Goal: Transaction & Acquisition: Download file/media

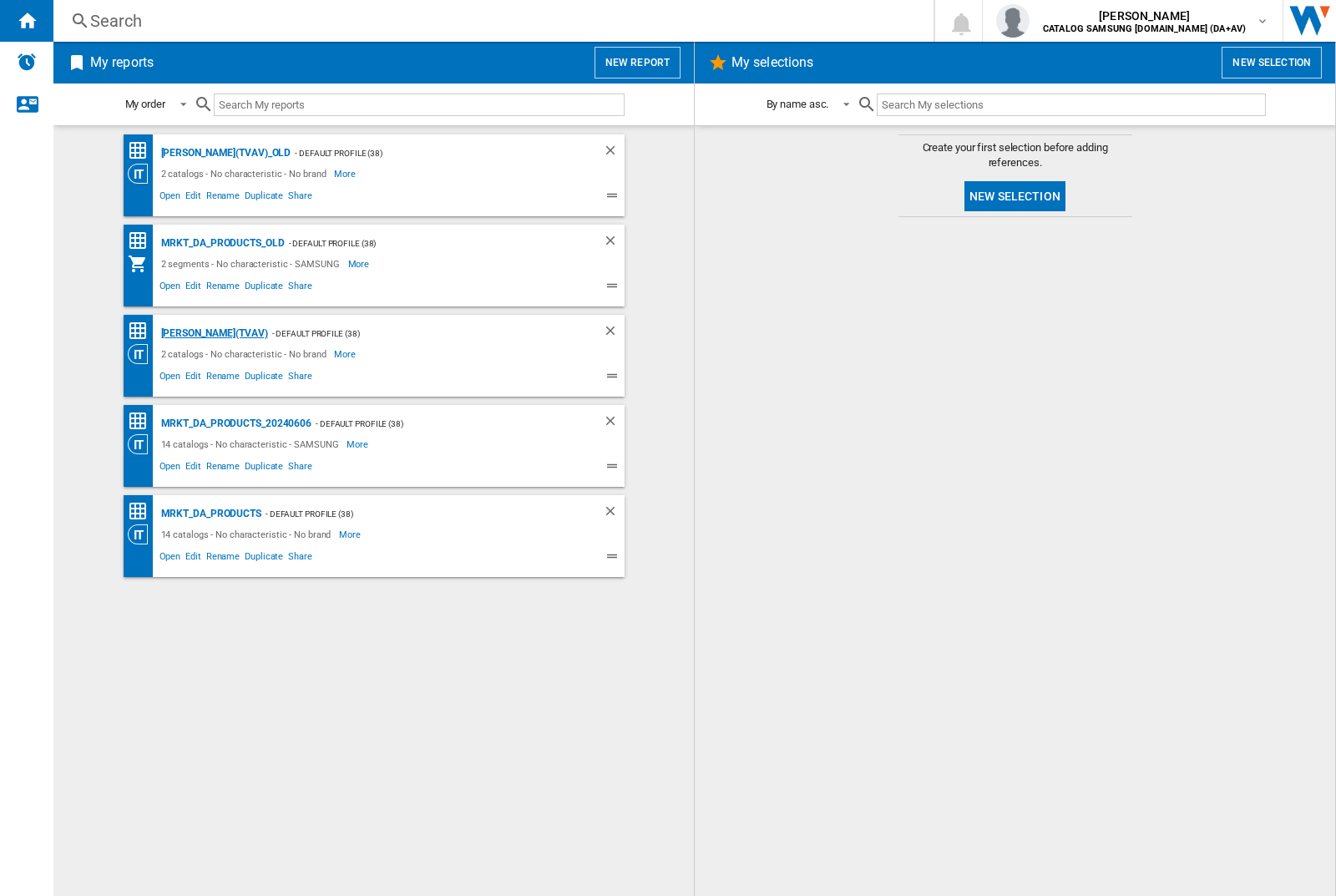
click at [185, 333] on div "[PERSON_NAME](TVAV)" at bounding box center [212, 333] width 111 height 21
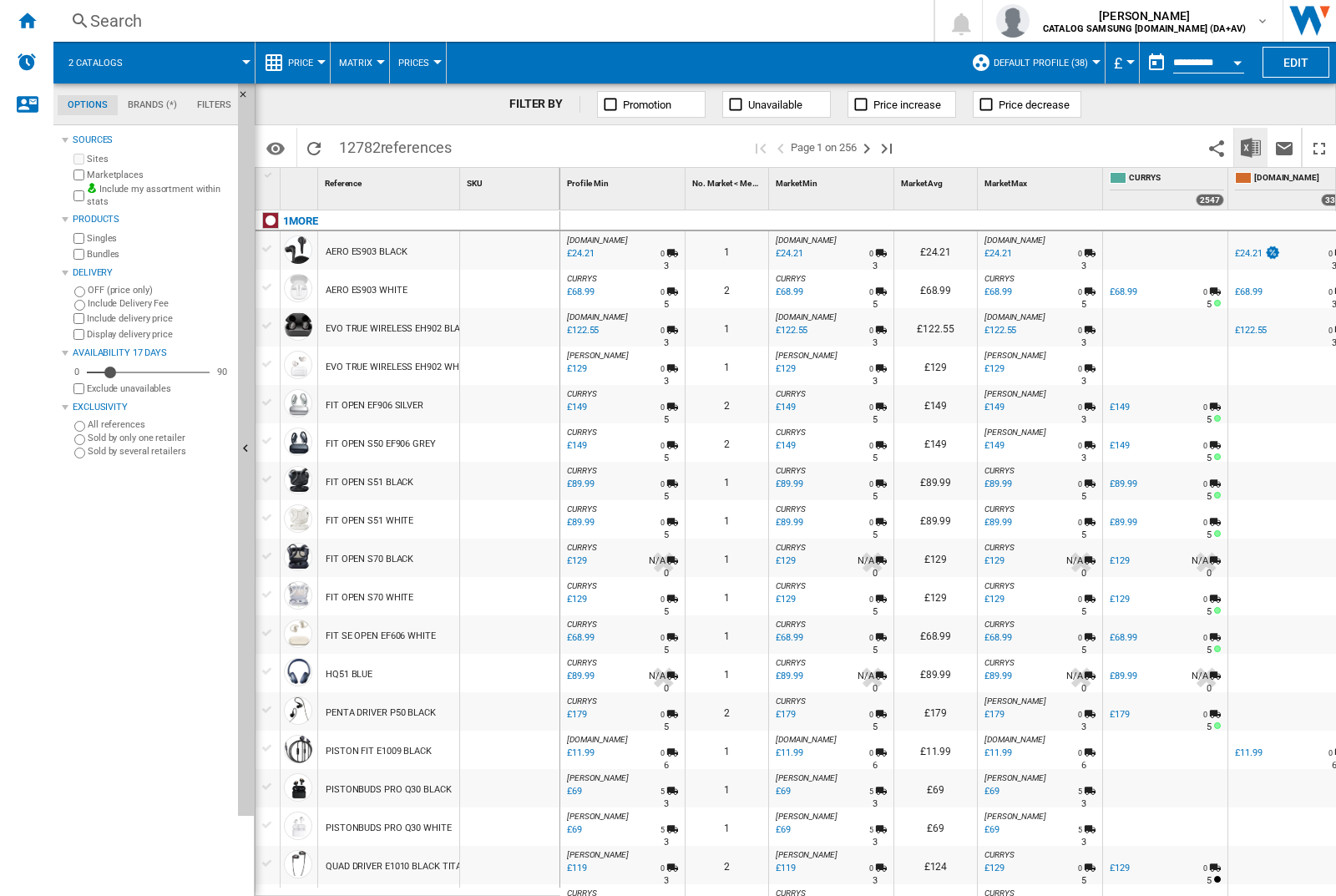
click at [1251, 147] on img "Download in Excel" at bounding box center [1251, 148] width 20 height 20
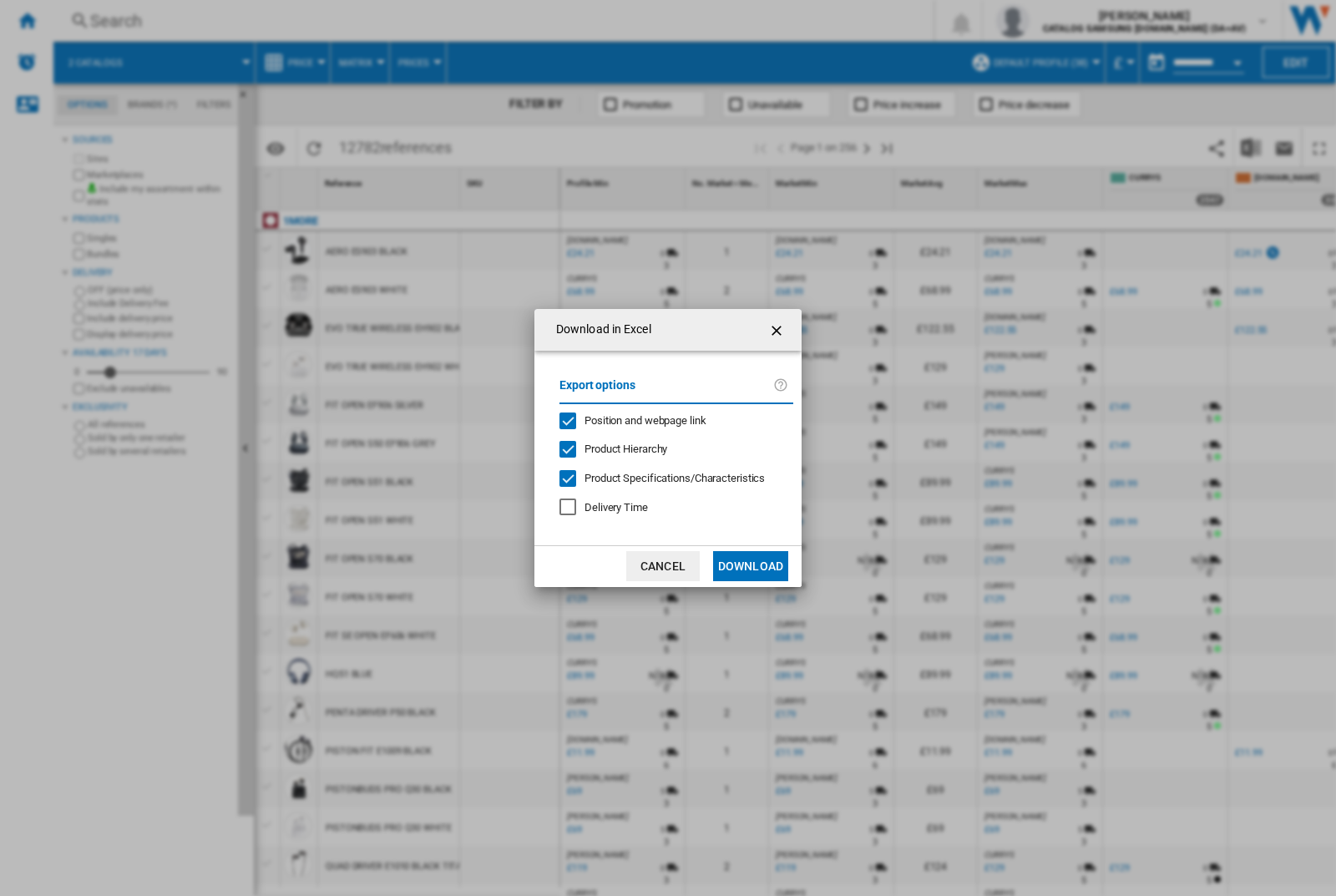
click at [670, 420] on span "Position and webpage link" at bounding box center [645, 420] width 122 height 13
click at [751, 566] on button "Download" at bounding box center [750, 566] width 75 height 30
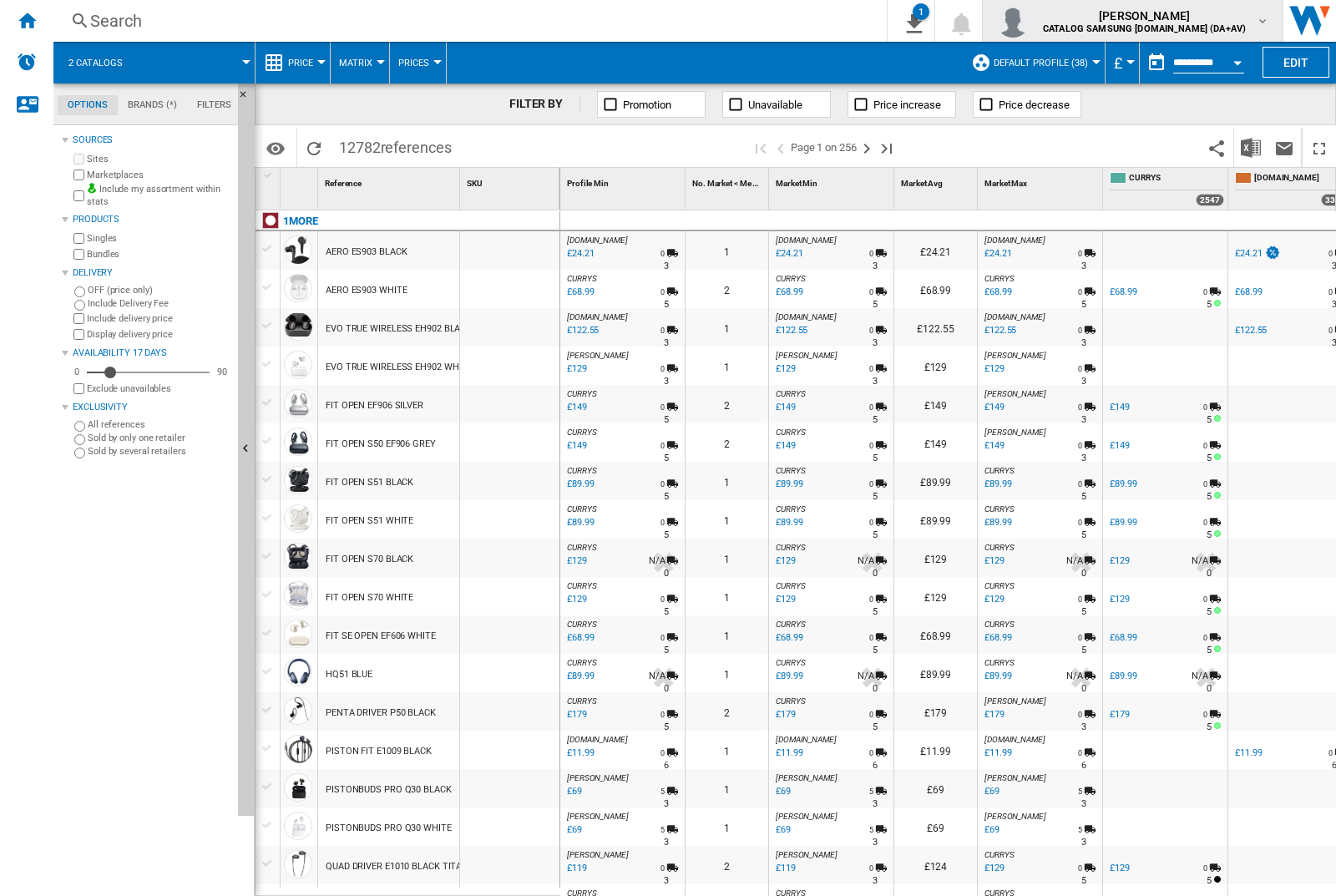
click at [1030, 21] on img "button" at bounding box center [1012, 20] width 33 height 33
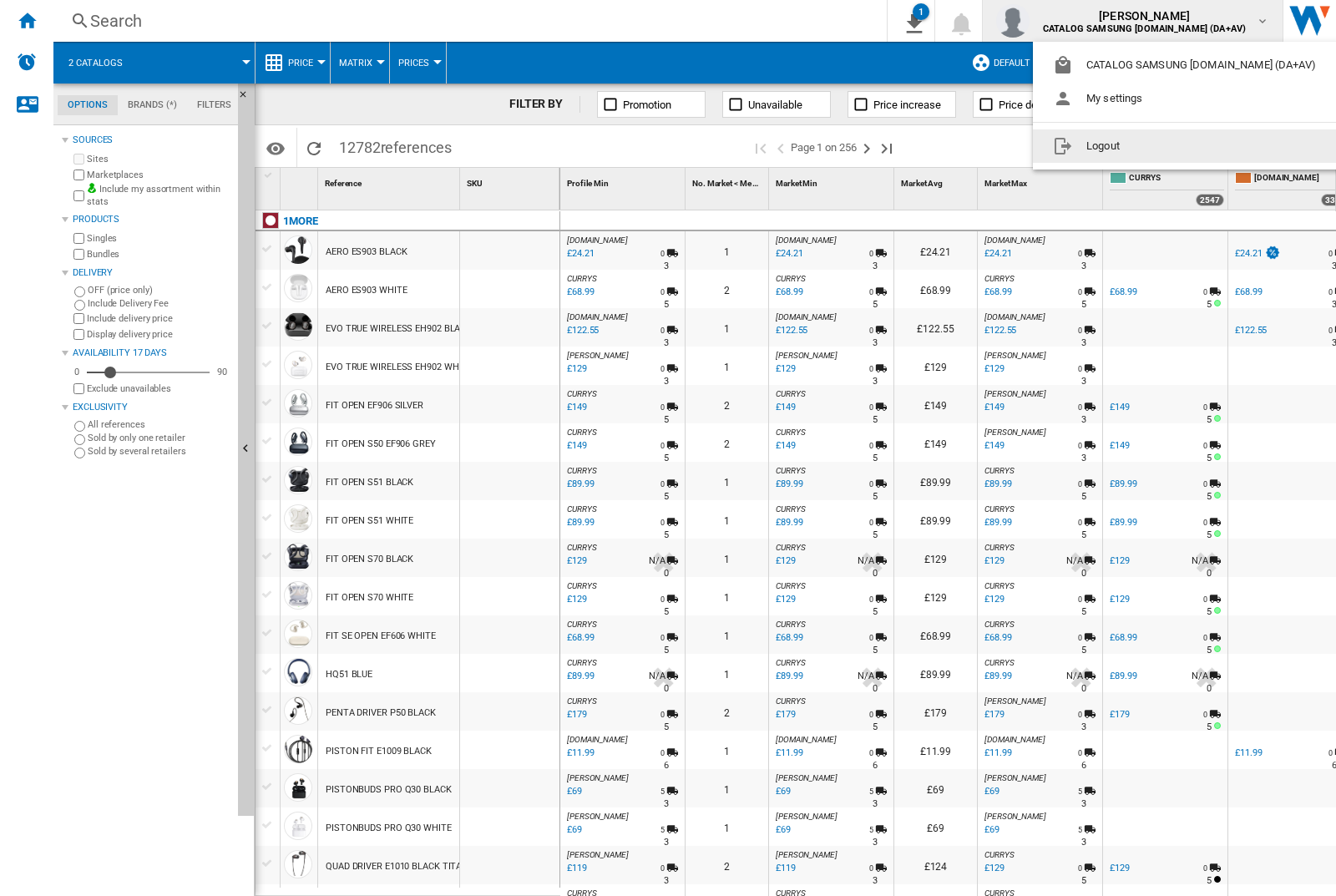
click at [1161, 146] on button "Logout" at bounding box center [1188, 145] width 310 height 33
